Goal: Task Accomplishment & Management: Complete application form

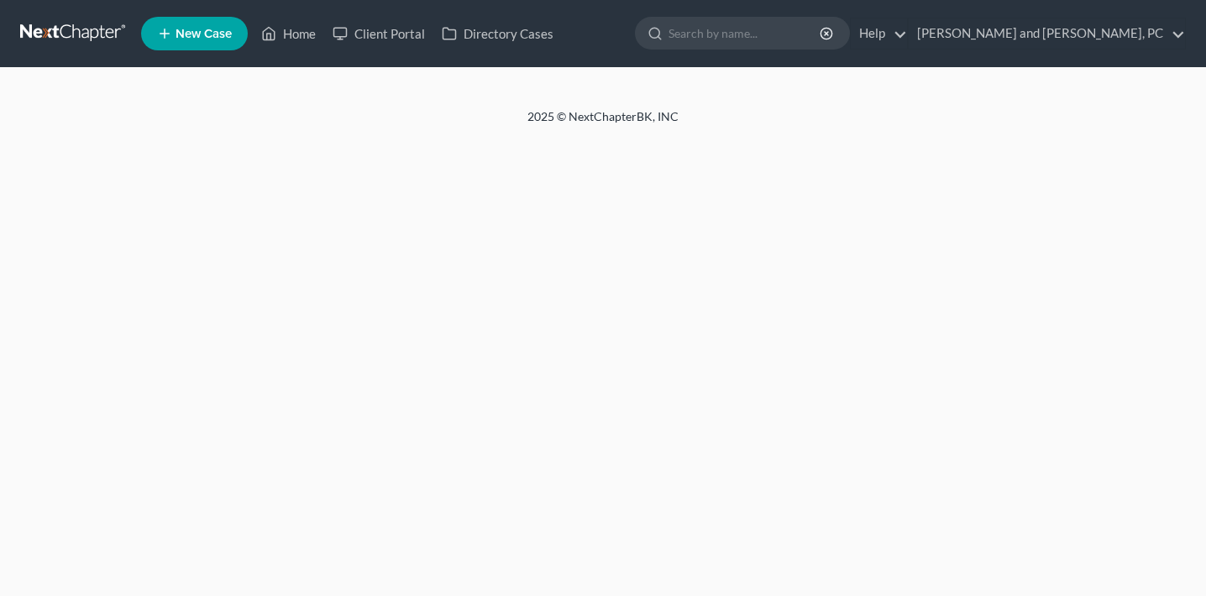
select select "6"
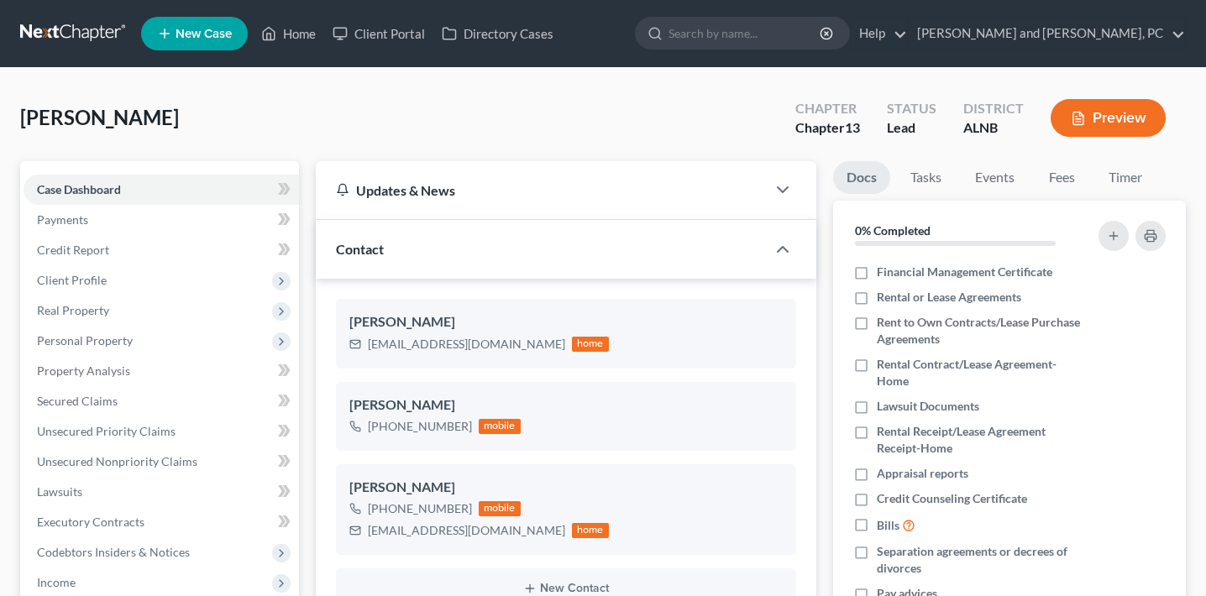
select select "0"
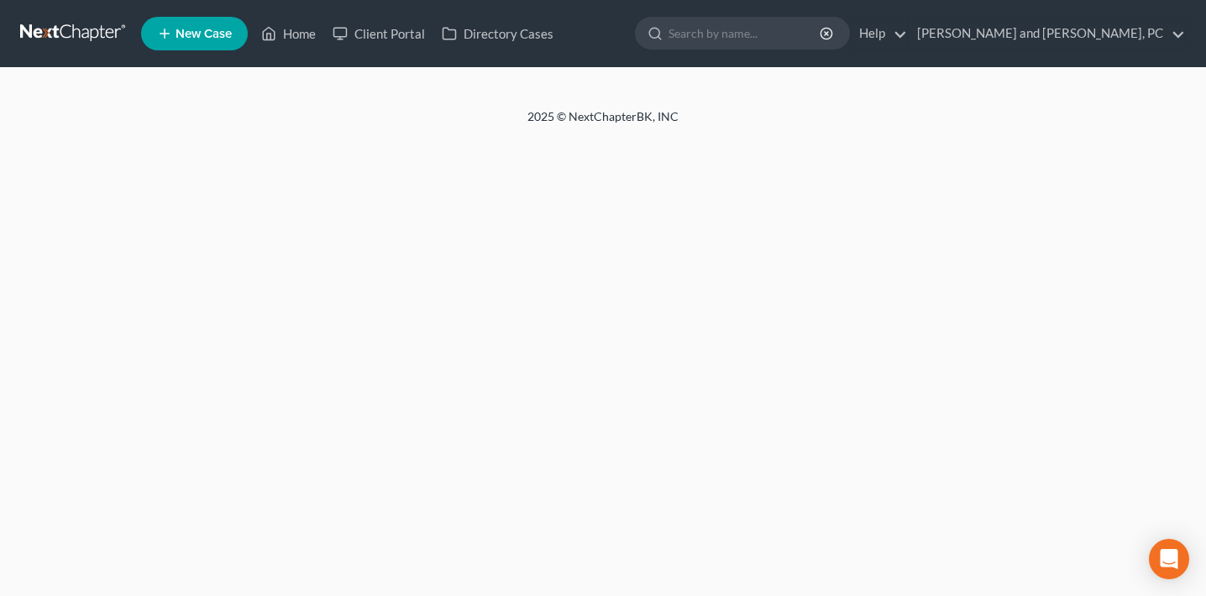
select select "6"
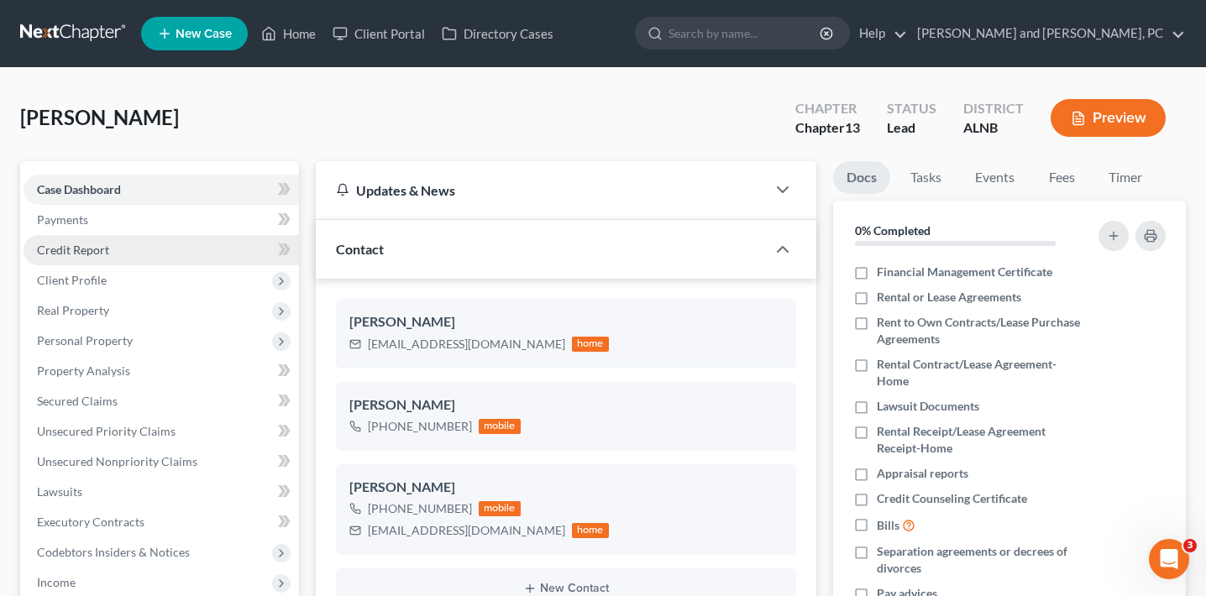
select select "0"
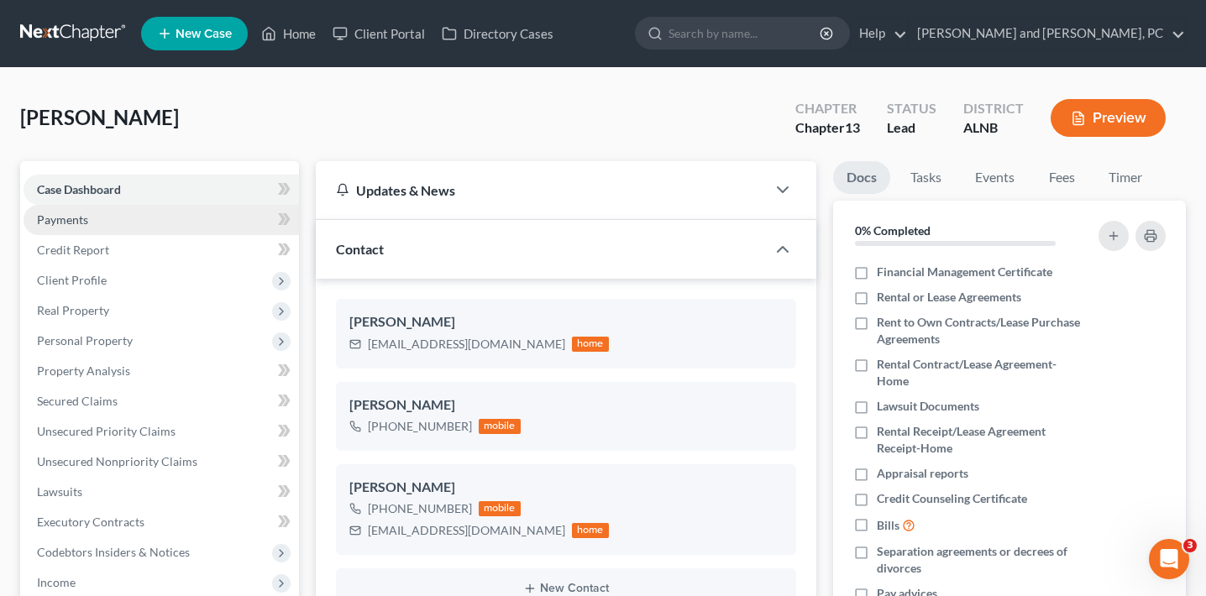
scroll to position [179, 0]
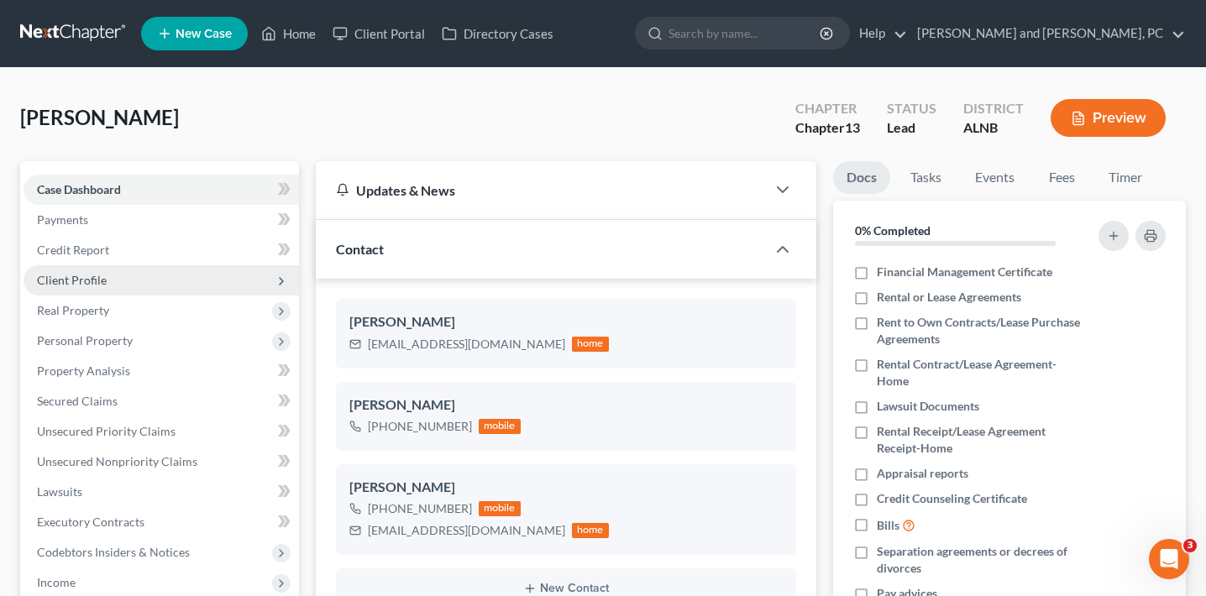
click at [118, 282] on span "Client Profile" at bounding box center [161, 280] width 275 height 30
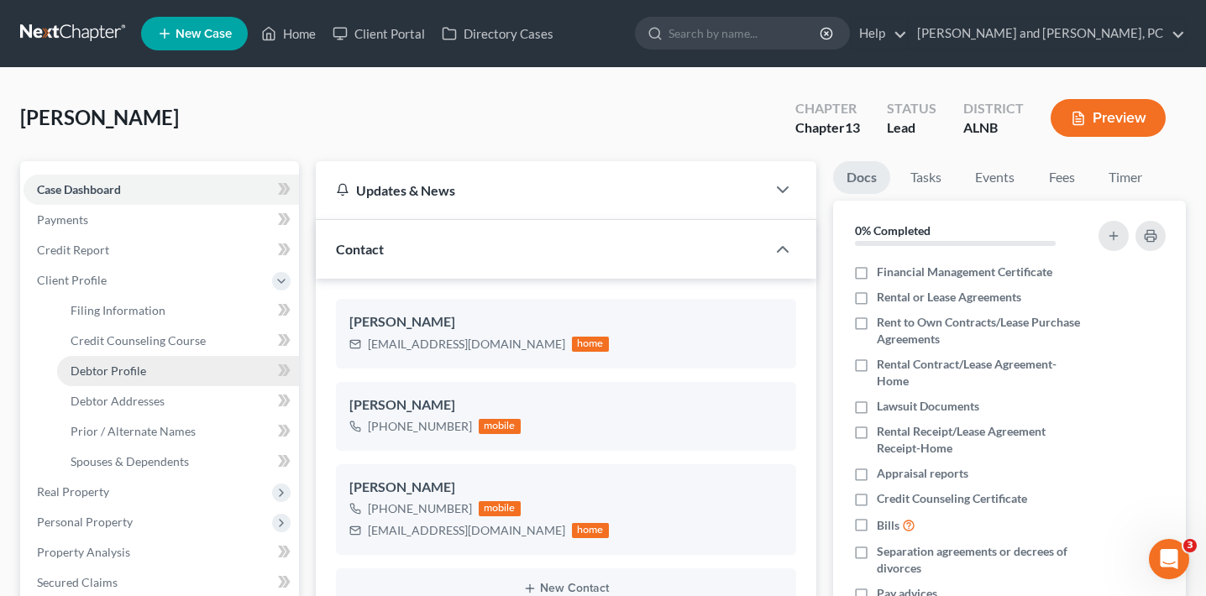
click at [133, 373] on span "Debtor Profile" at bounding box center [109, 371] width 76 height 14
select select "2"
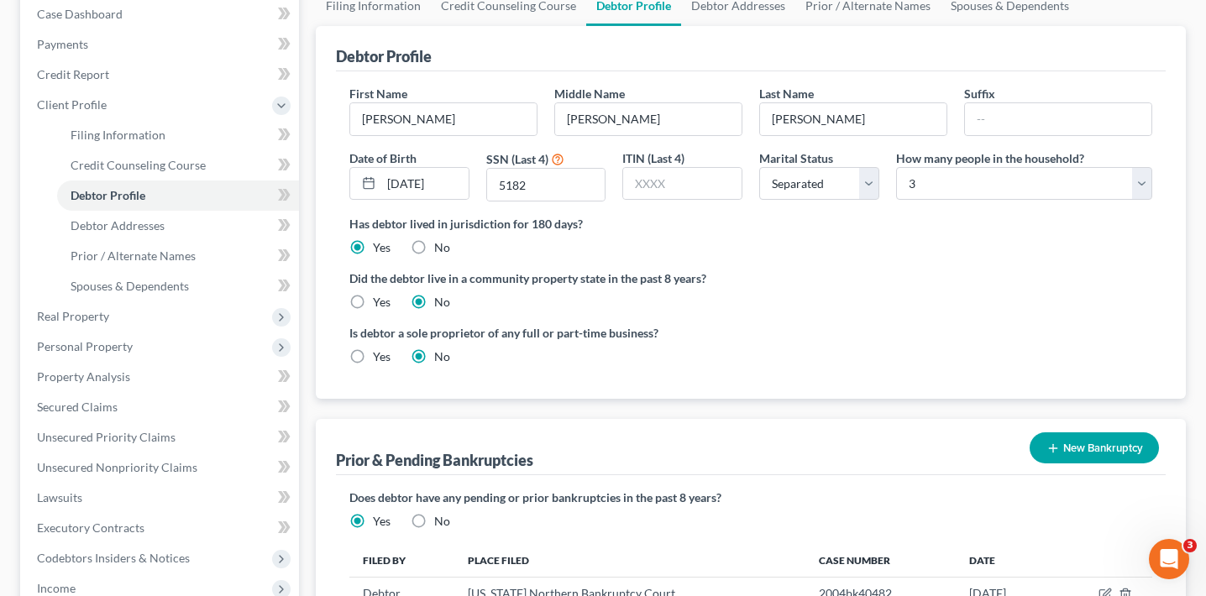
scroll to position [147, 0]
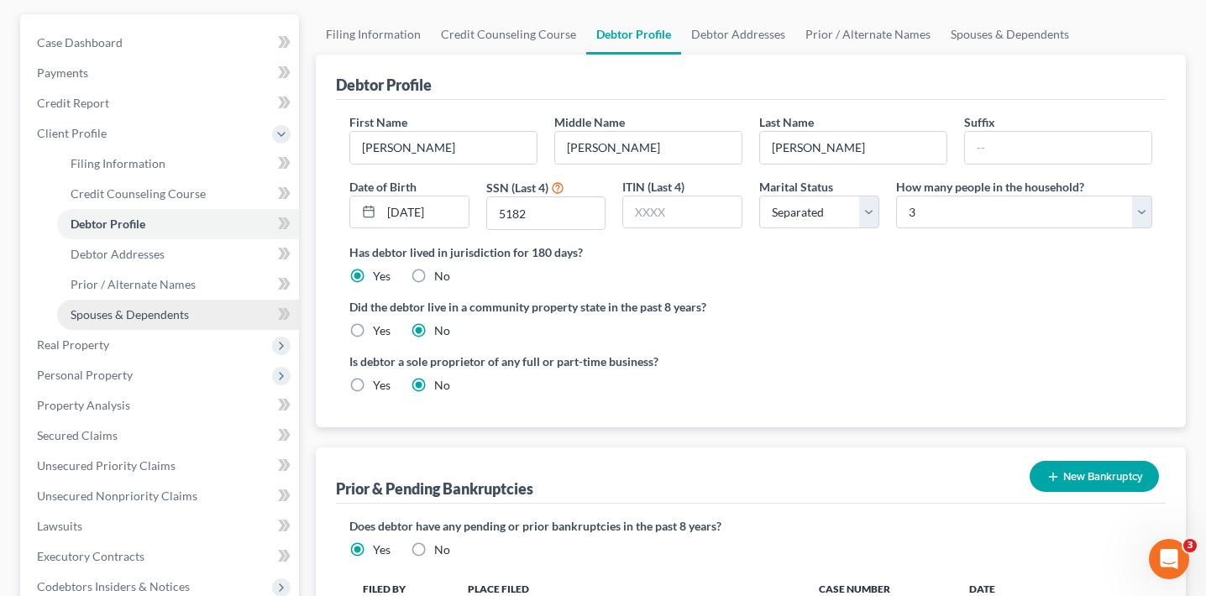
click at [189, 315] on link "Spouses & Dependents" at bounding box center [178, 315] width 242 height 30
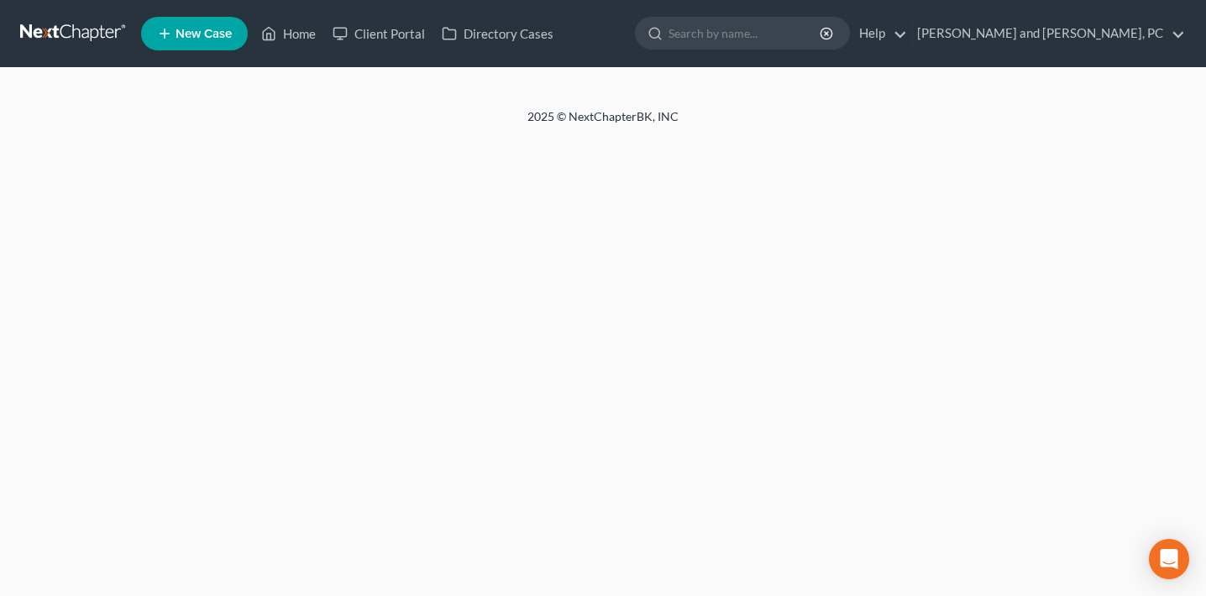
select select "6"
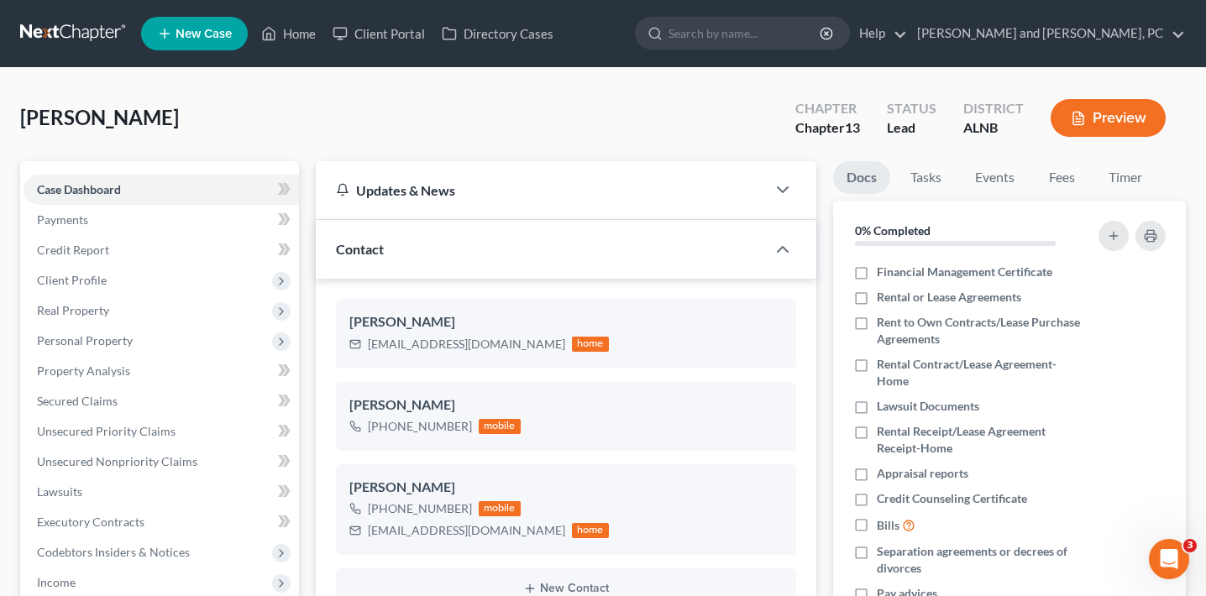
select select "0"
click at [1116, 116] on button "Preview" at bounding box center [1107, 118] width 115 height 38
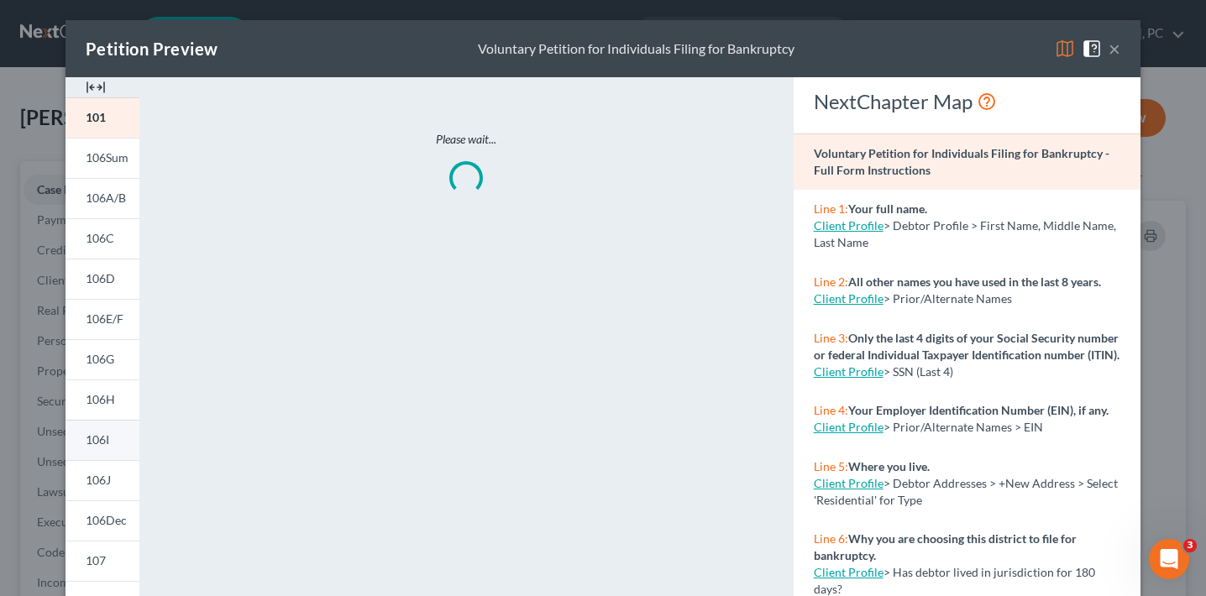
click at [109, 438] on link "106I" at bounding box center [102, 440] width 74 height 40
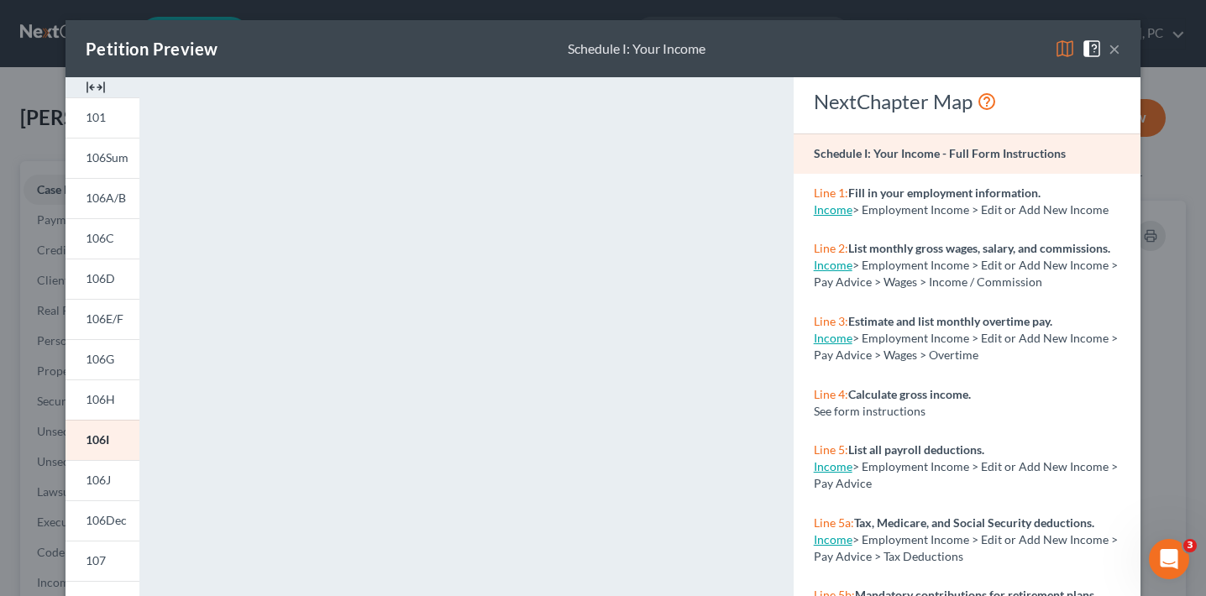
click at [26, 322] on div "Petition Preview Schedule I: Your Income × 101 106Sum 106A/B 106C 106D 106E/F 1…" at bounding box center [603, 298] width 1206 height 596
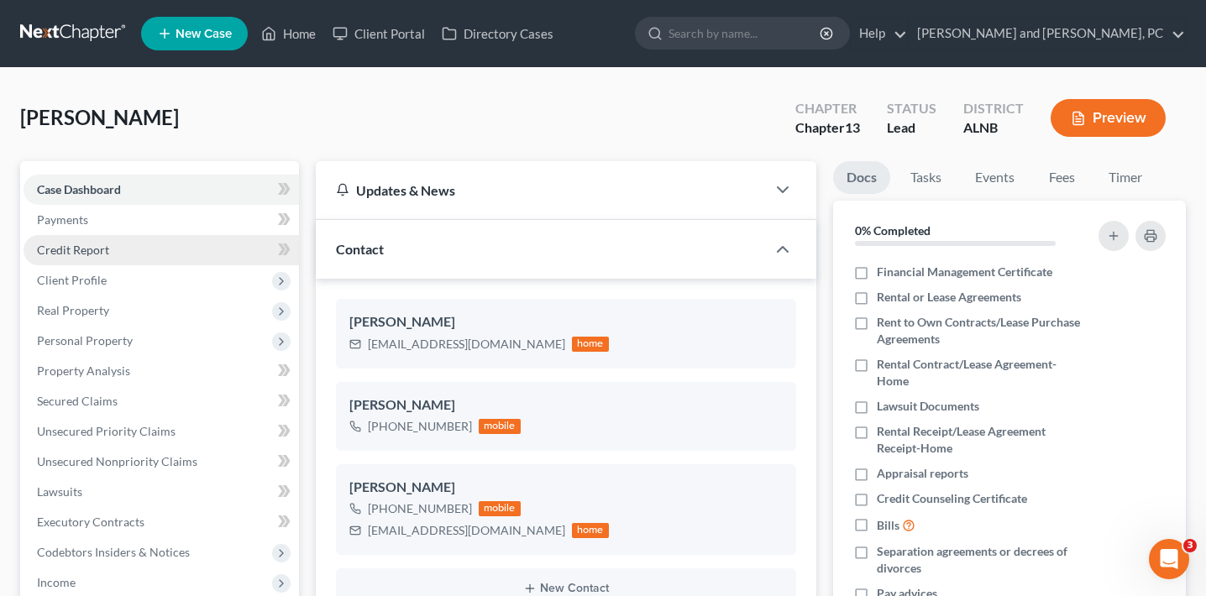
click at [82, 250] on span "Credit Report" at bounding box center [73, 250] width 72 height 14
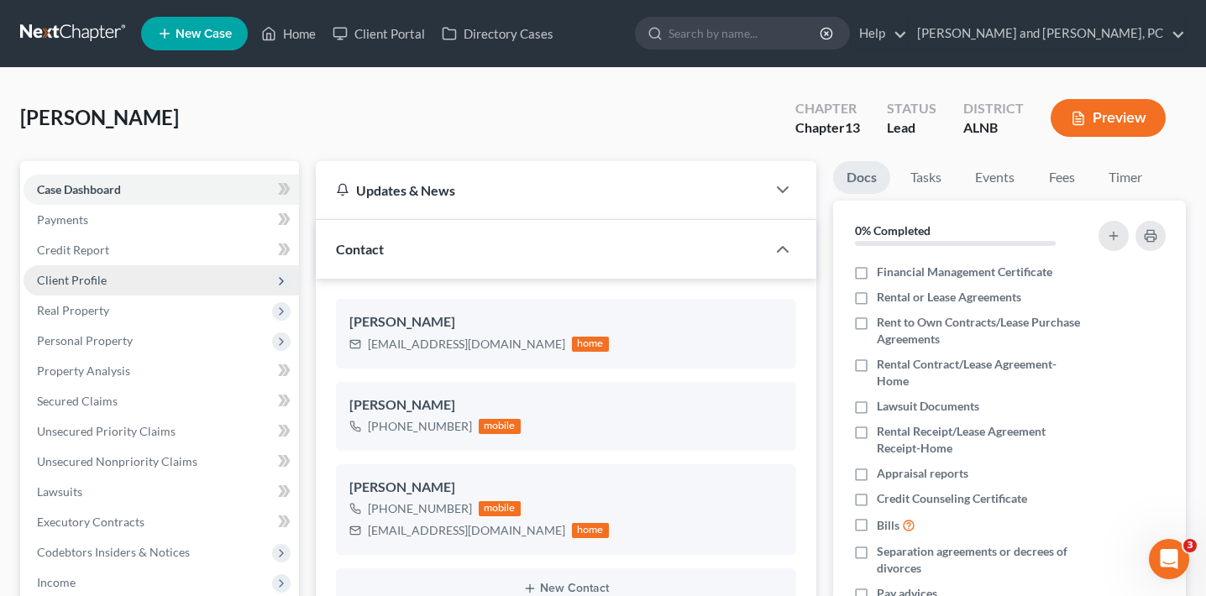
click at [82, 280] on span "Client Profile" at bounding box center [72, 280] width 70 height 14
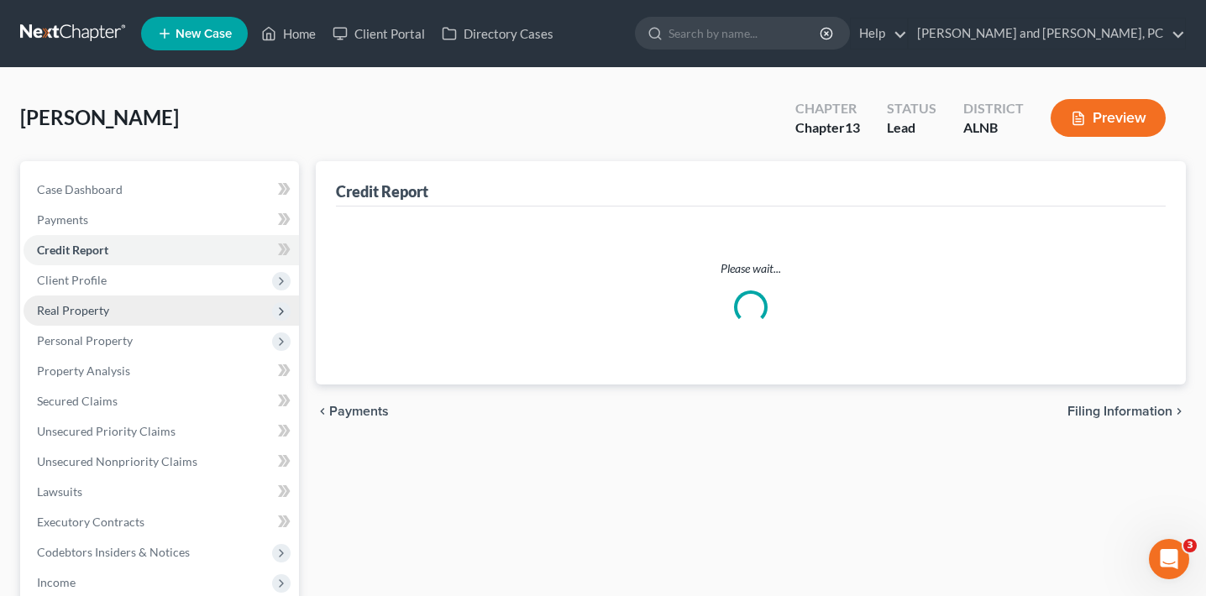
click at [92, 312] on span "Real Property" at bounding box center [73, 310] width 72 height 14
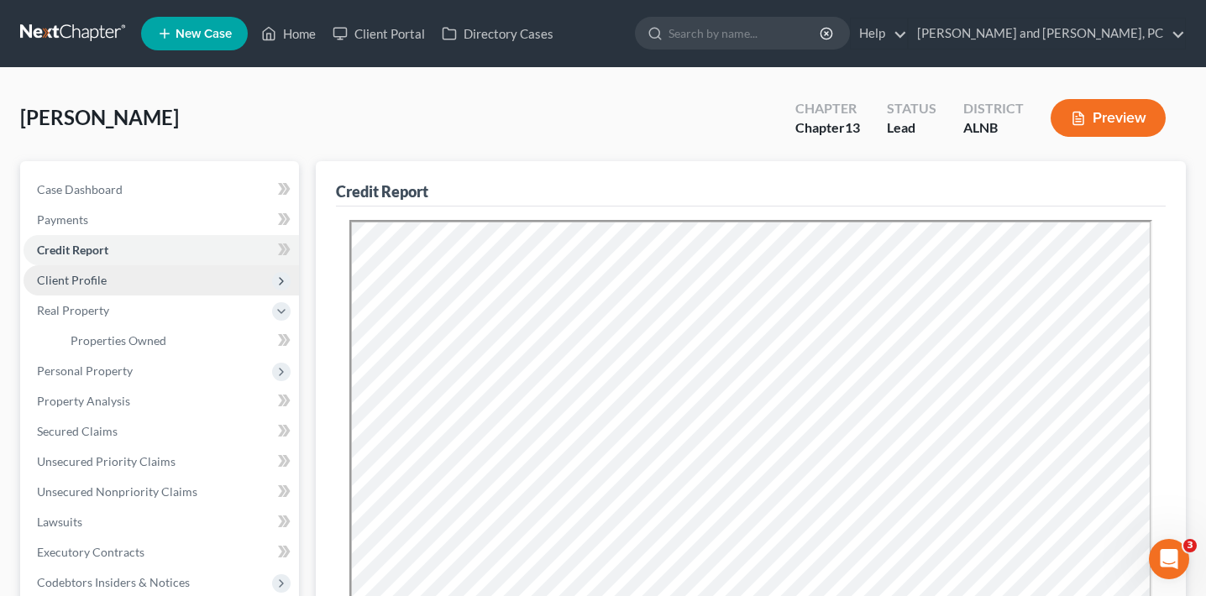
click at [107, 275] on span "Client Profile" at bounding box center [161, 280] width 275 height 30
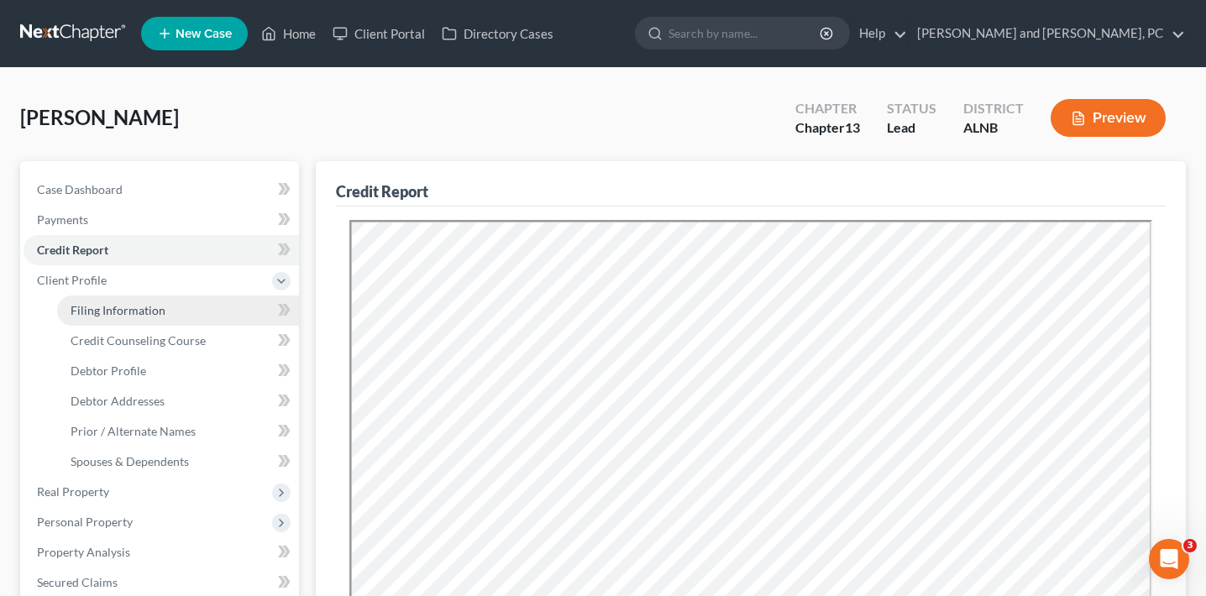
click at [110, 309] on span "Filing Information" at bounding box center [118, 310] width 95 height 14
select select "1"
select select "0"
select select "3"
select select "0"
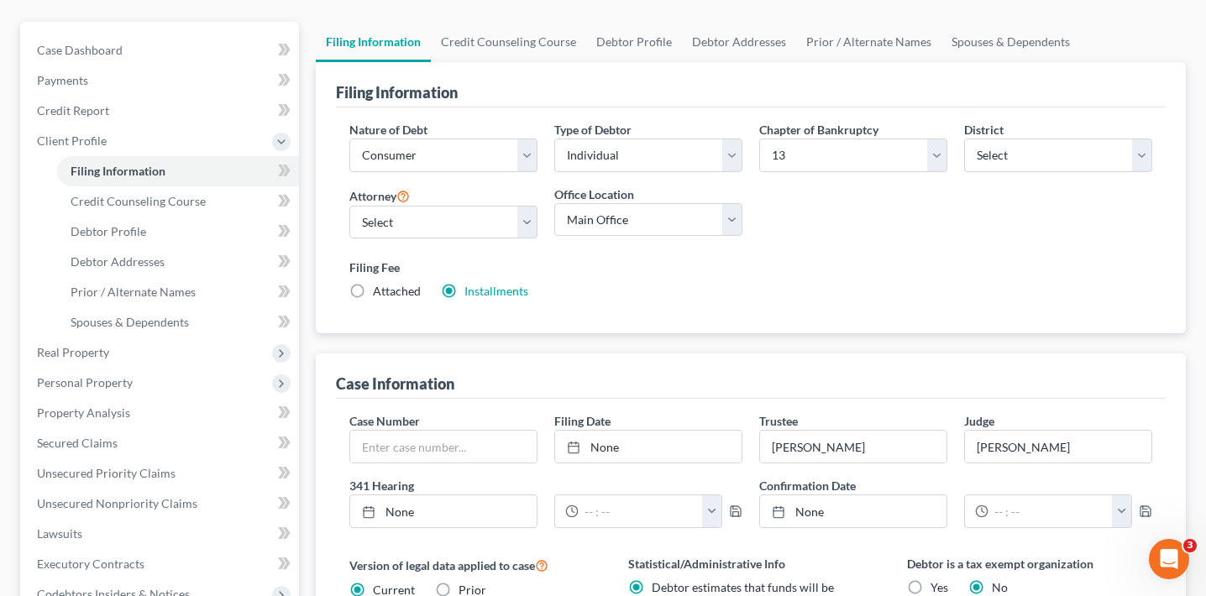
scroll to position [307, 0]
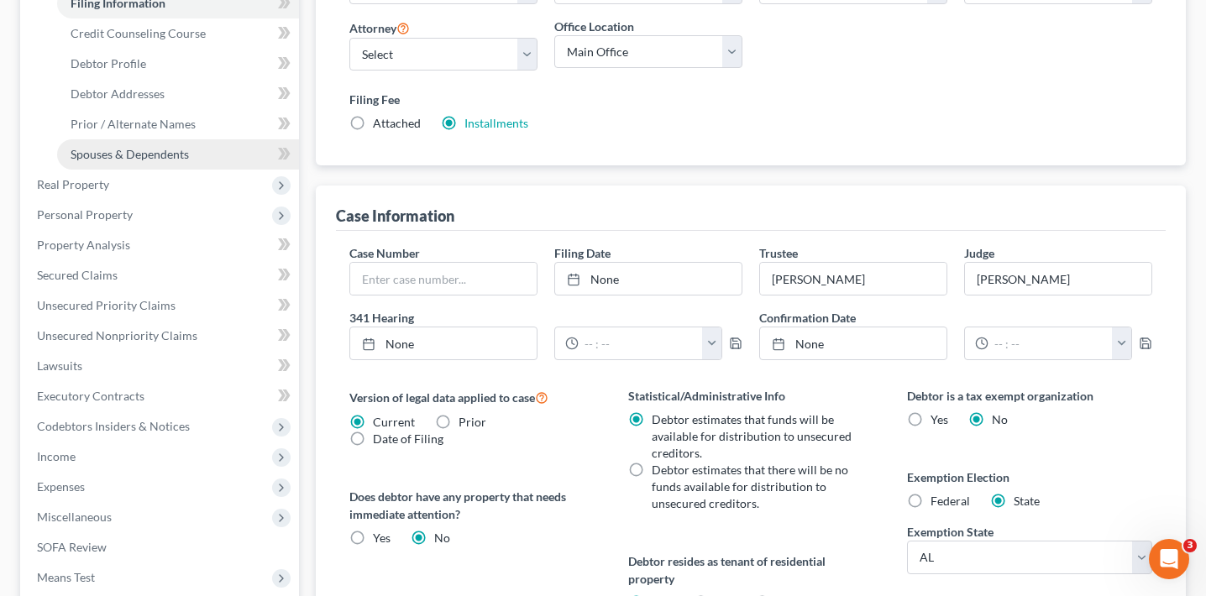
click at [190, 159] on link "Spouses & Dependents" at bounding box center [178, 154] width 242 height 30
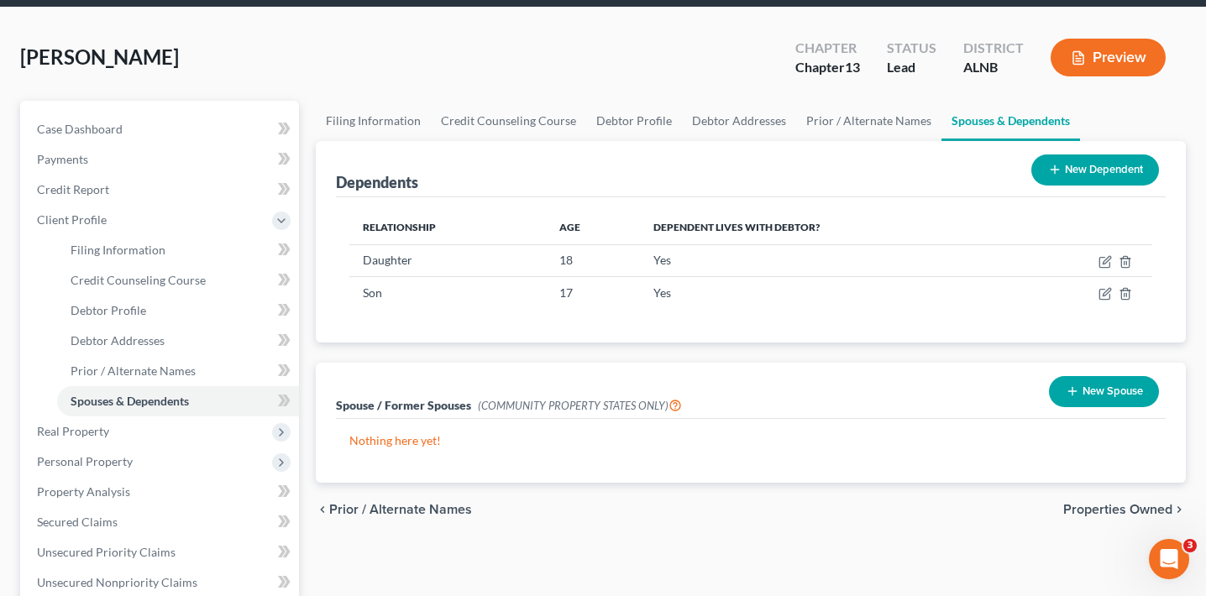
scroll to position [71, 0]
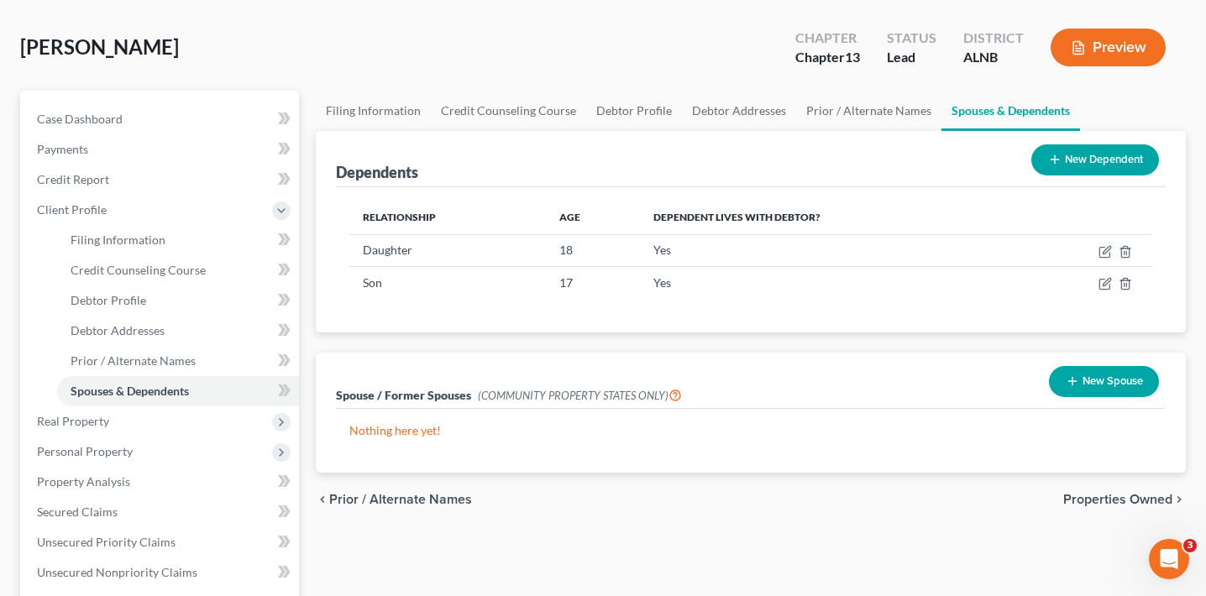
click at [1118, 382] on button "New Spouse" at bounding box center [1104, 381] width 110 height 31
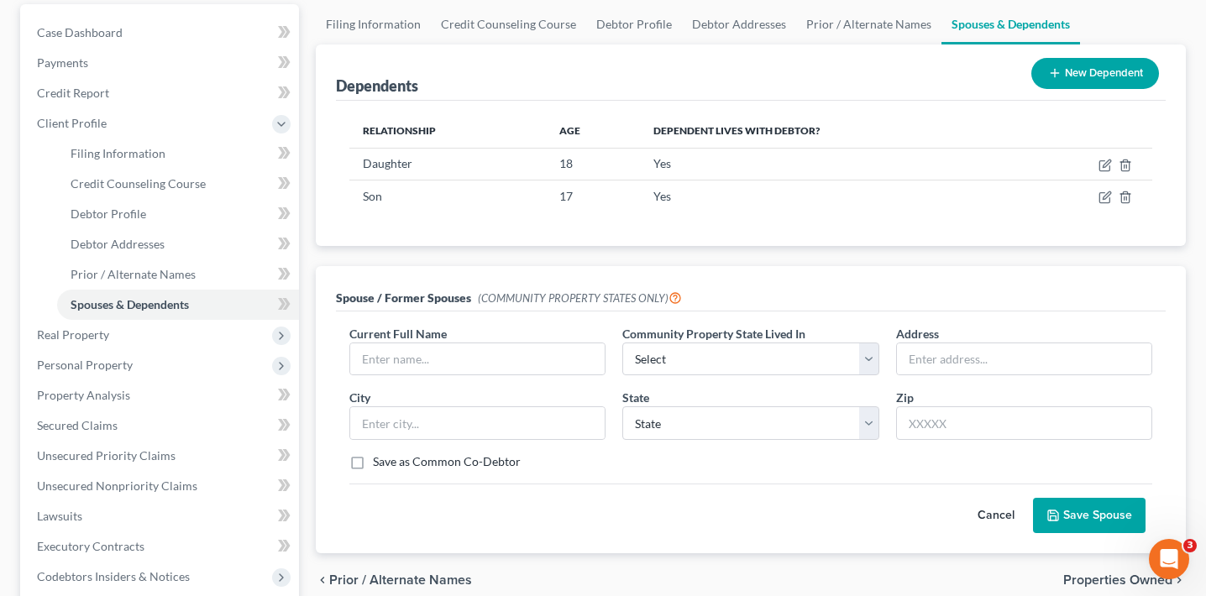
scroll to position [202, 0]
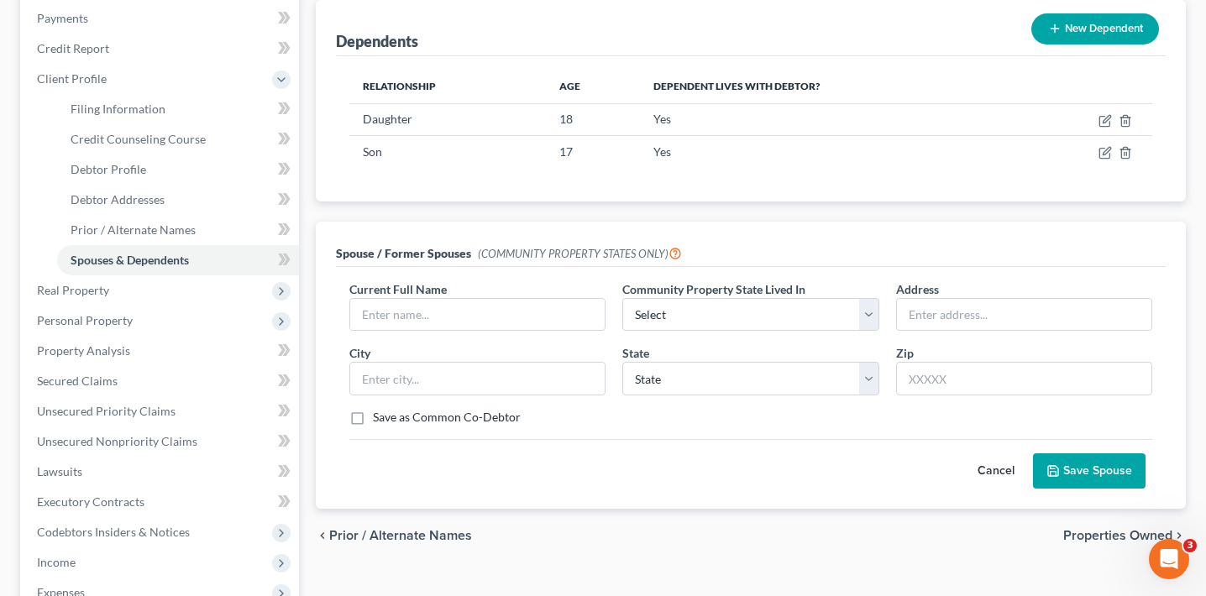
click at [1001, 471] on button "Cancel" at bounding box center [996, 471] width 74 height 34
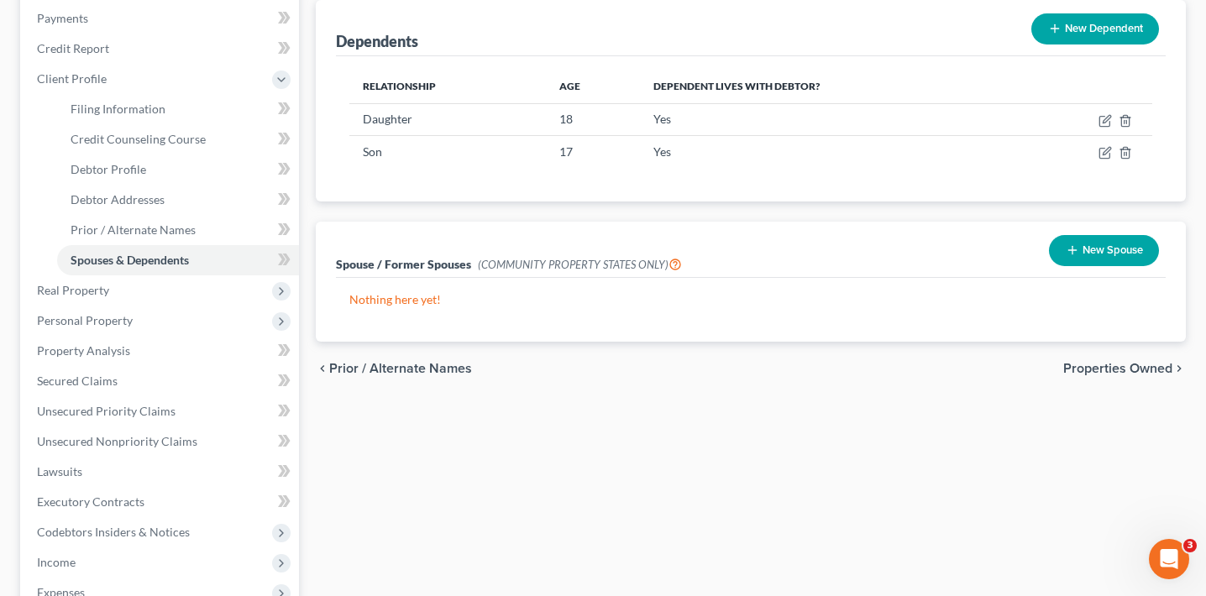
click at [1081, 249] on button "New Spouse" at bounding box center [1104, 250] width 110 height 31
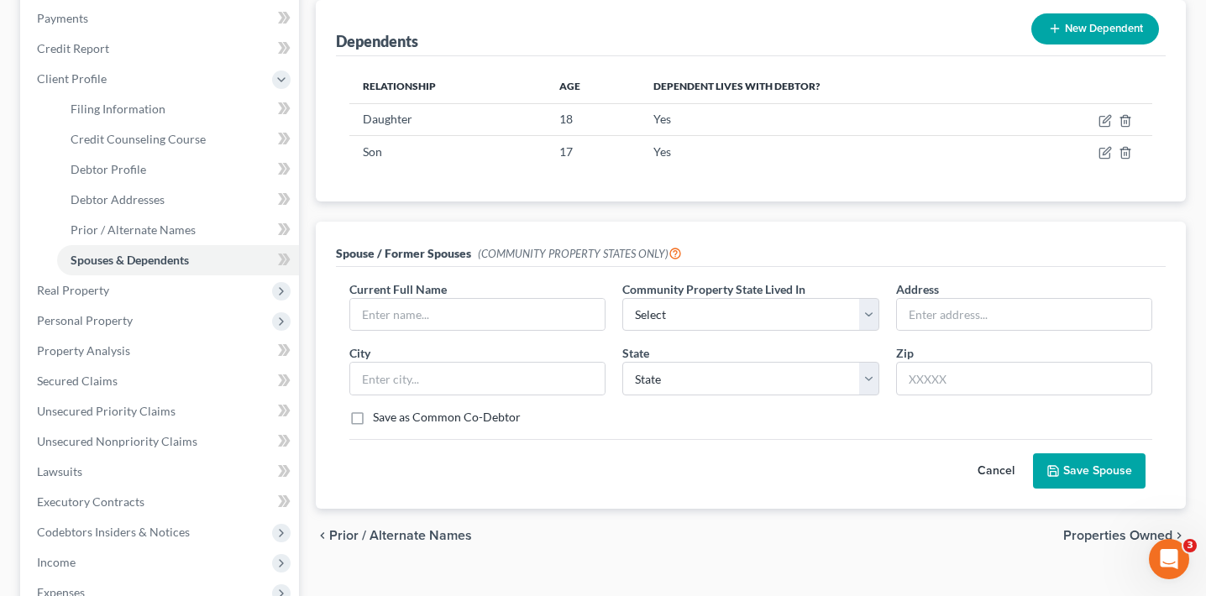
click at [987, 469] on button "Cancel" at bounding box center [996, 471] width 74 height 34
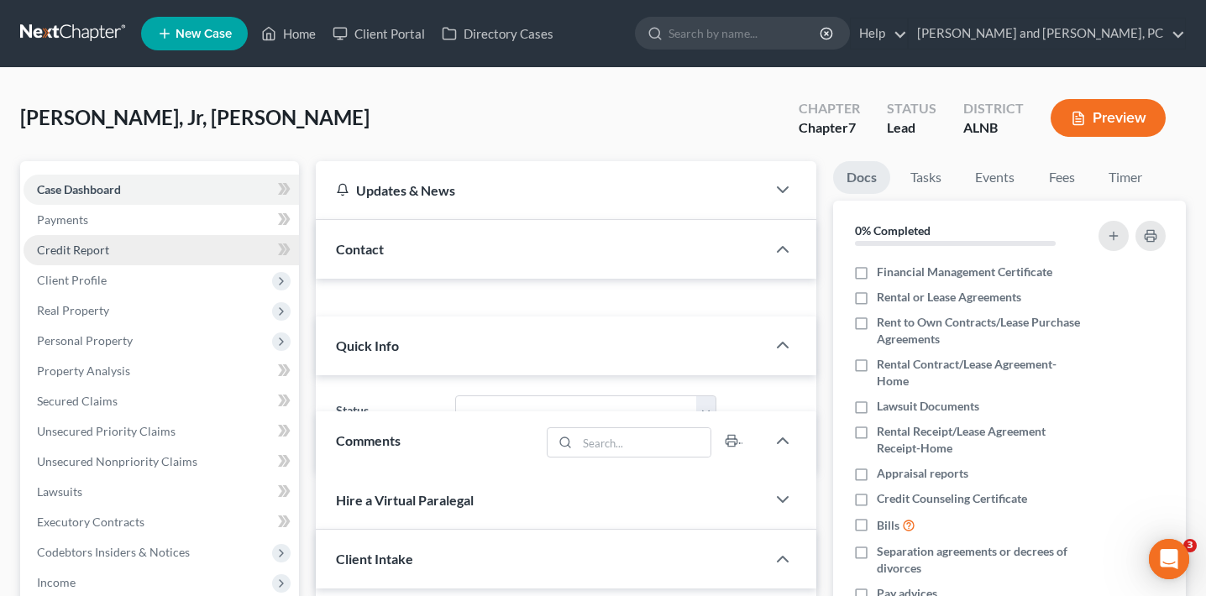
select select "0"
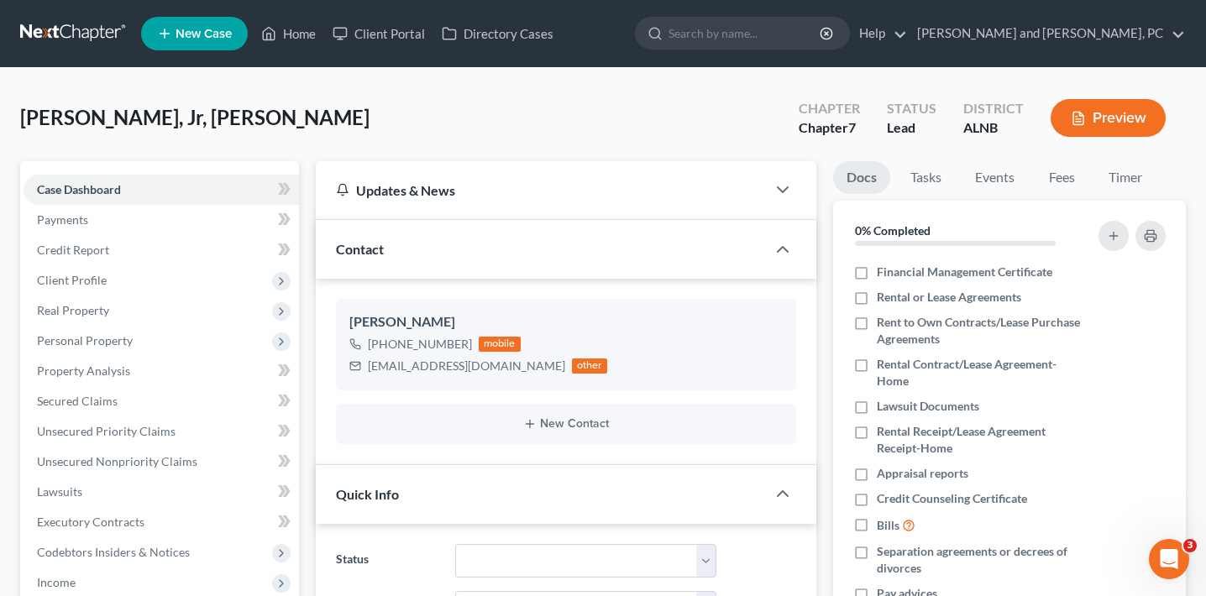
click at [1063, 118] on button "Preview" at bounding box center [1107, 118] width 115 height 38
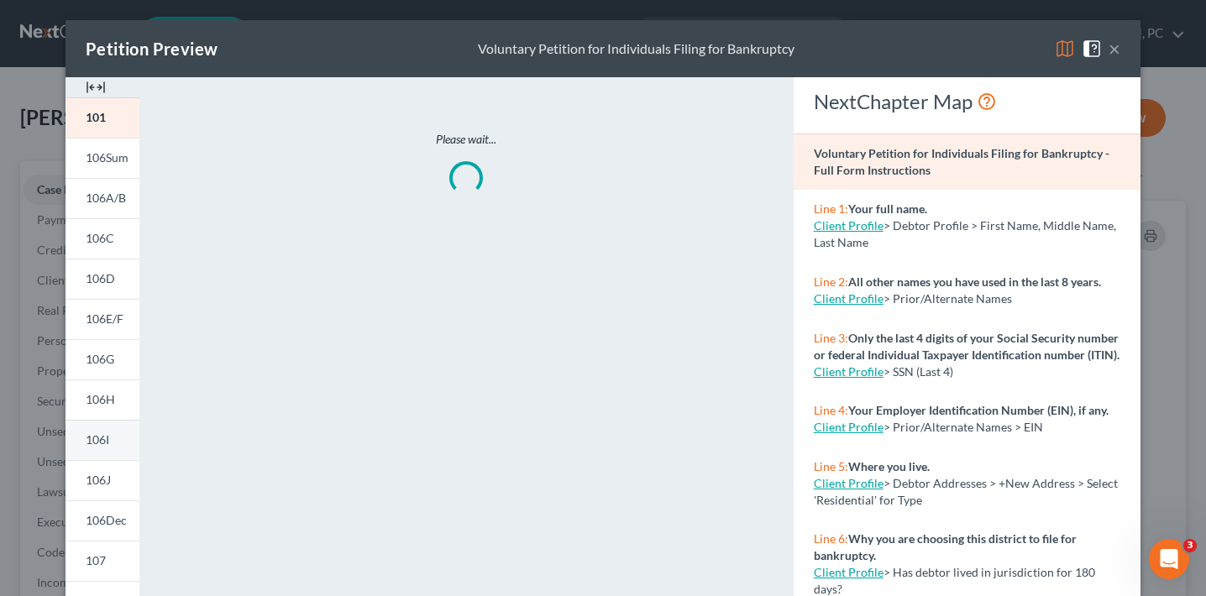
click at [113, 437] on link "106I" at bounding box center [102, 440] width 74 height 40
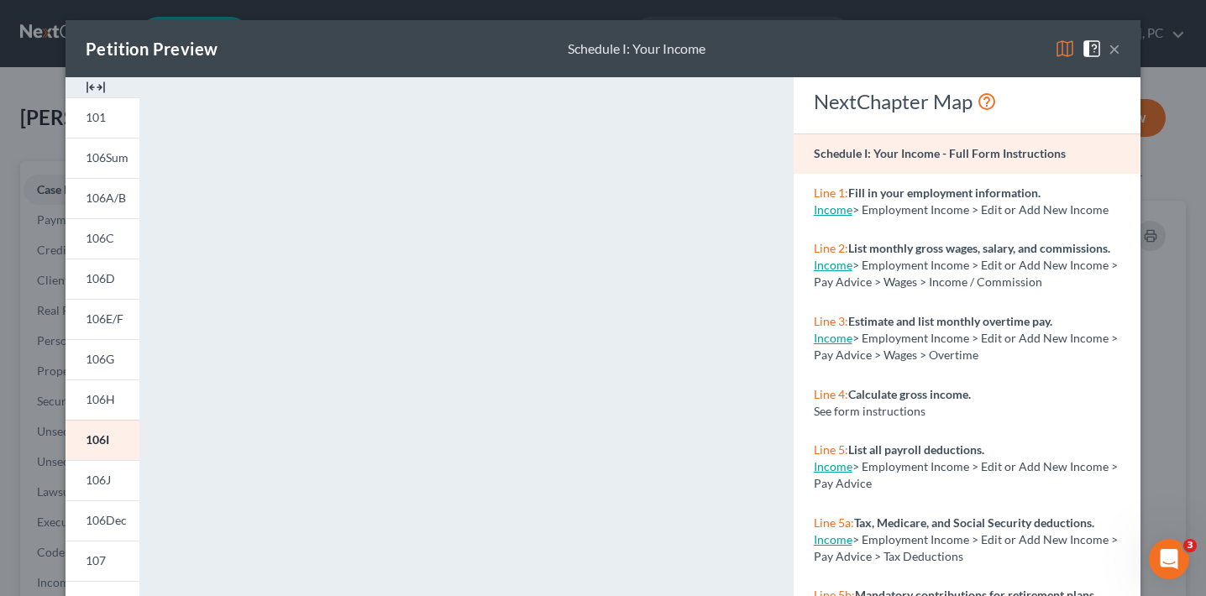
click at [60, 427] on div "101 106Sum 106A/B 106C 106D 106E/F 106G 106H 106I 106J 106Dec 107 108 122A-1 CM…" at bounding box center [102, 502] width 91 height 850
click at [55, 383] on div "Petition Preview Schedule I: Your Income × 101 106Sum 106A/B 106C 106D 106E/F 1…" at bounding box center [603, 298] width 1206 height 596
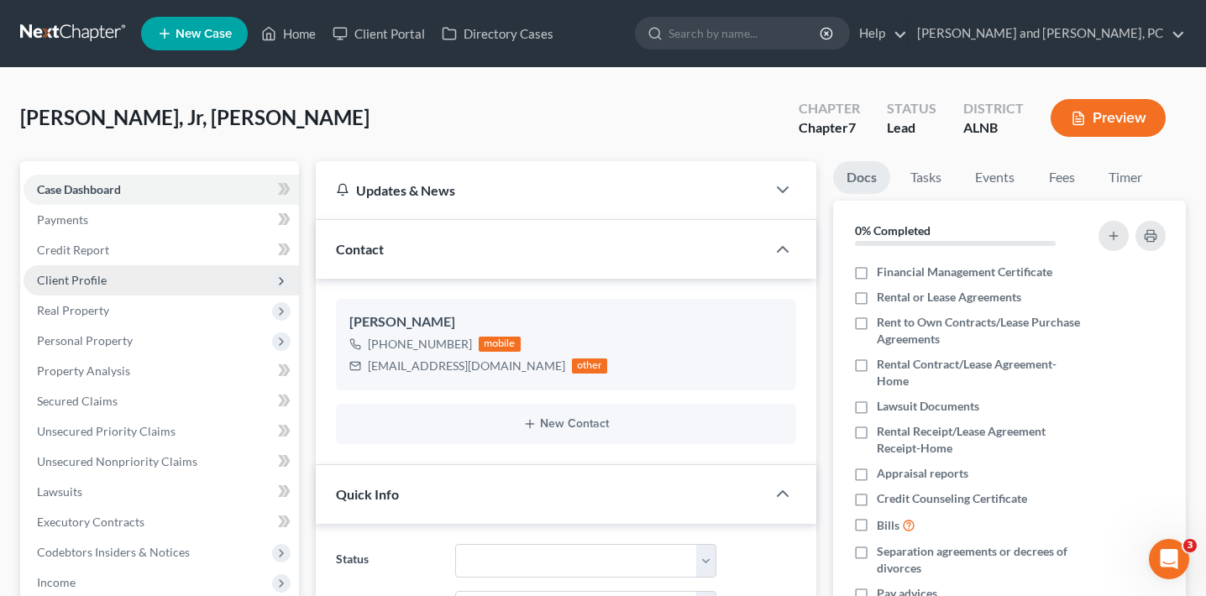
click at [110, 281] on span "Client Profile" at bounding box center [161, 280] width 275 height 30
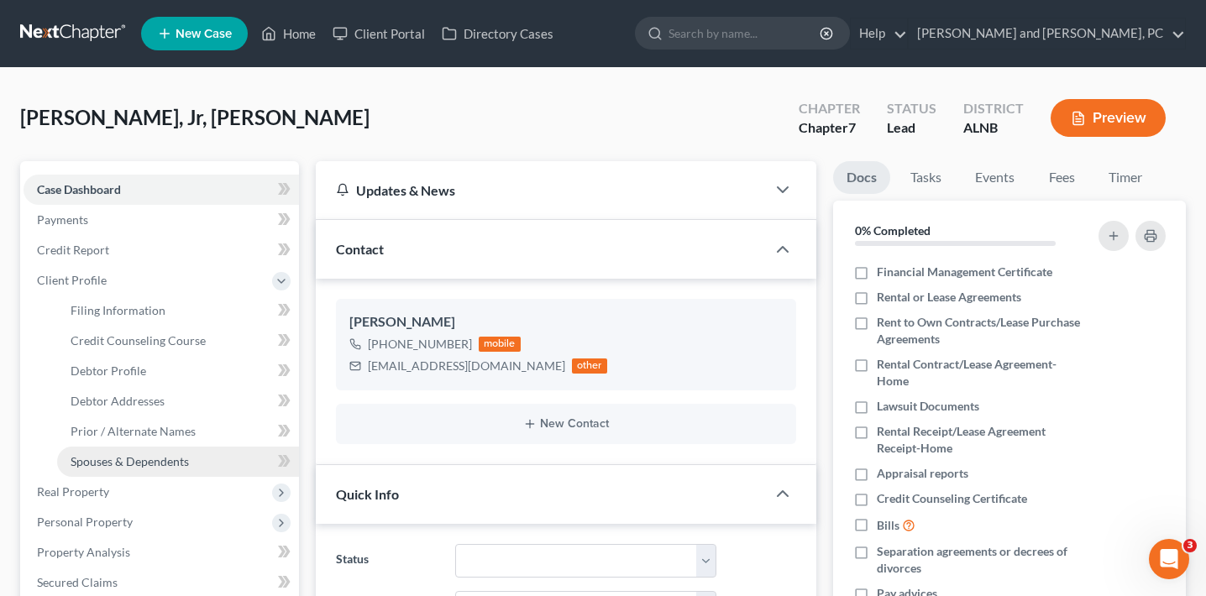
click at [131, 452] on link "Spouses & Dependents" at bounding box center [178, 462] width 242 height 30
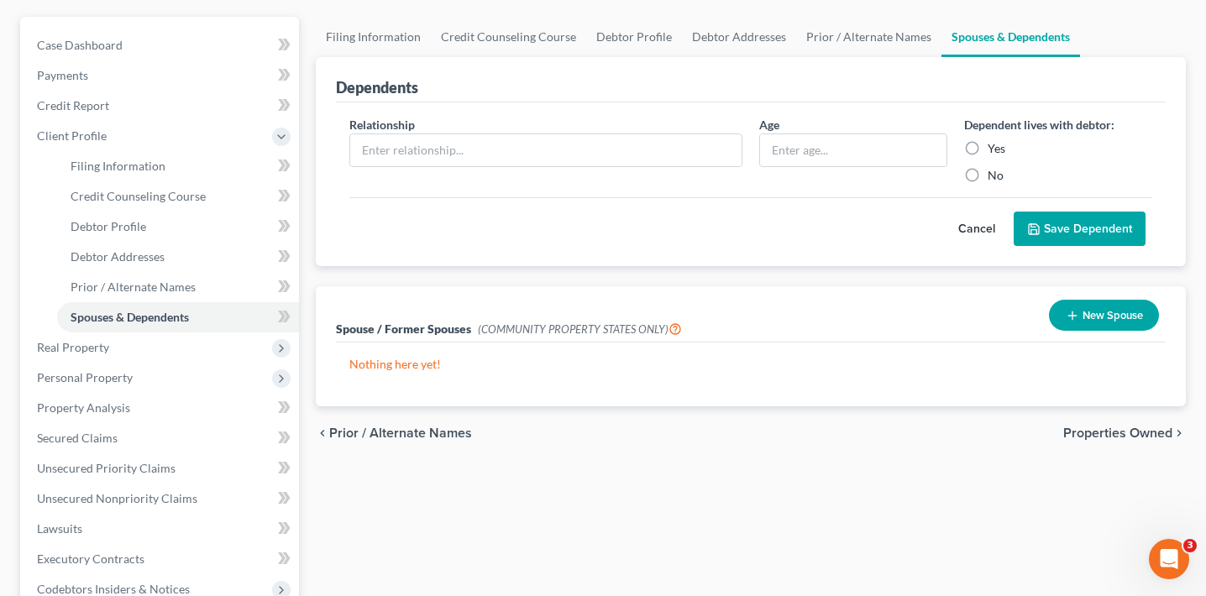
scroll to position [147, 0]
